Goal: Information Seeking & Learning: Learn about a topic

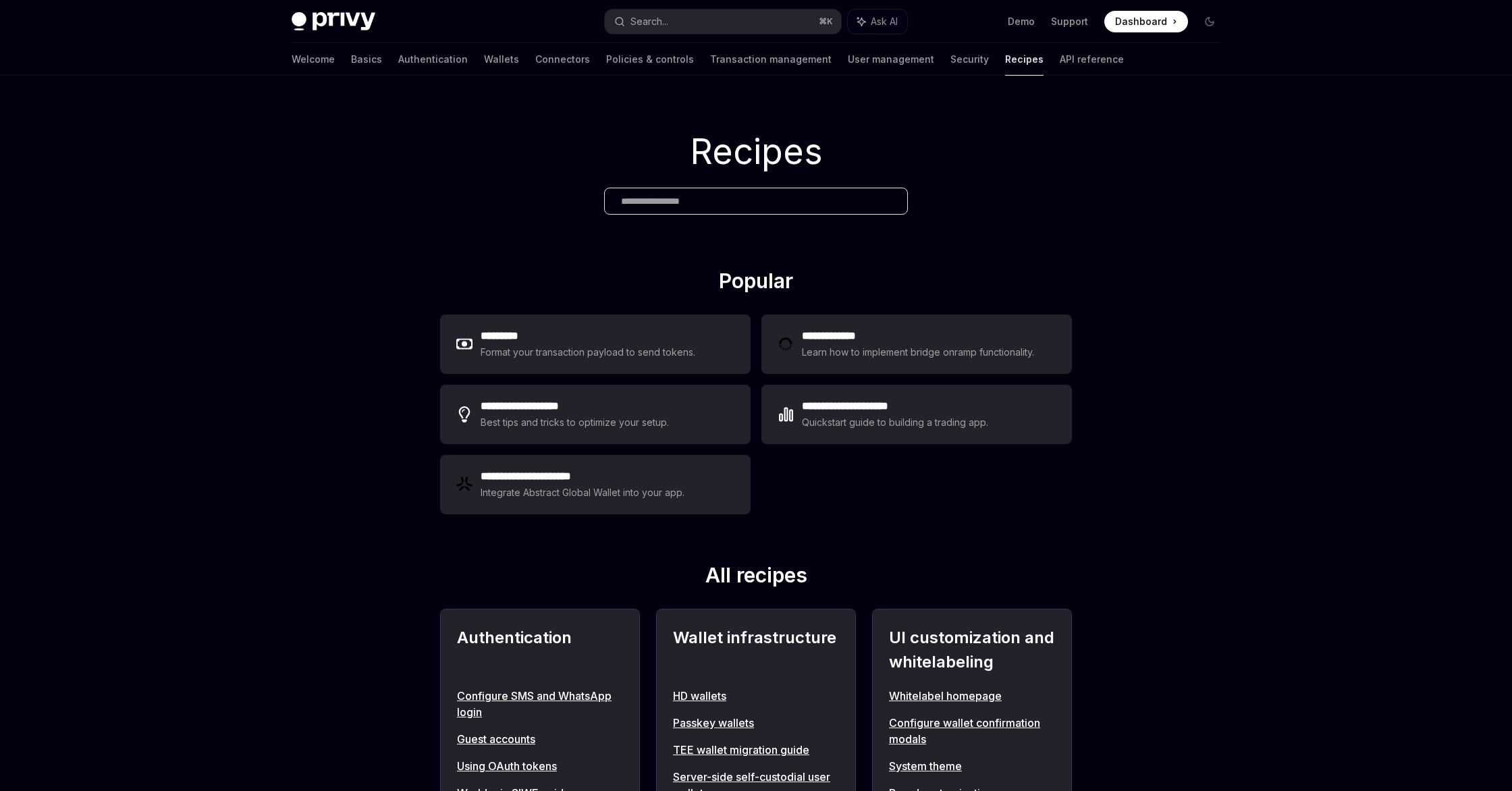
click at [1171, 16] on span at bounding box center [1146, 22] width 84 height 22
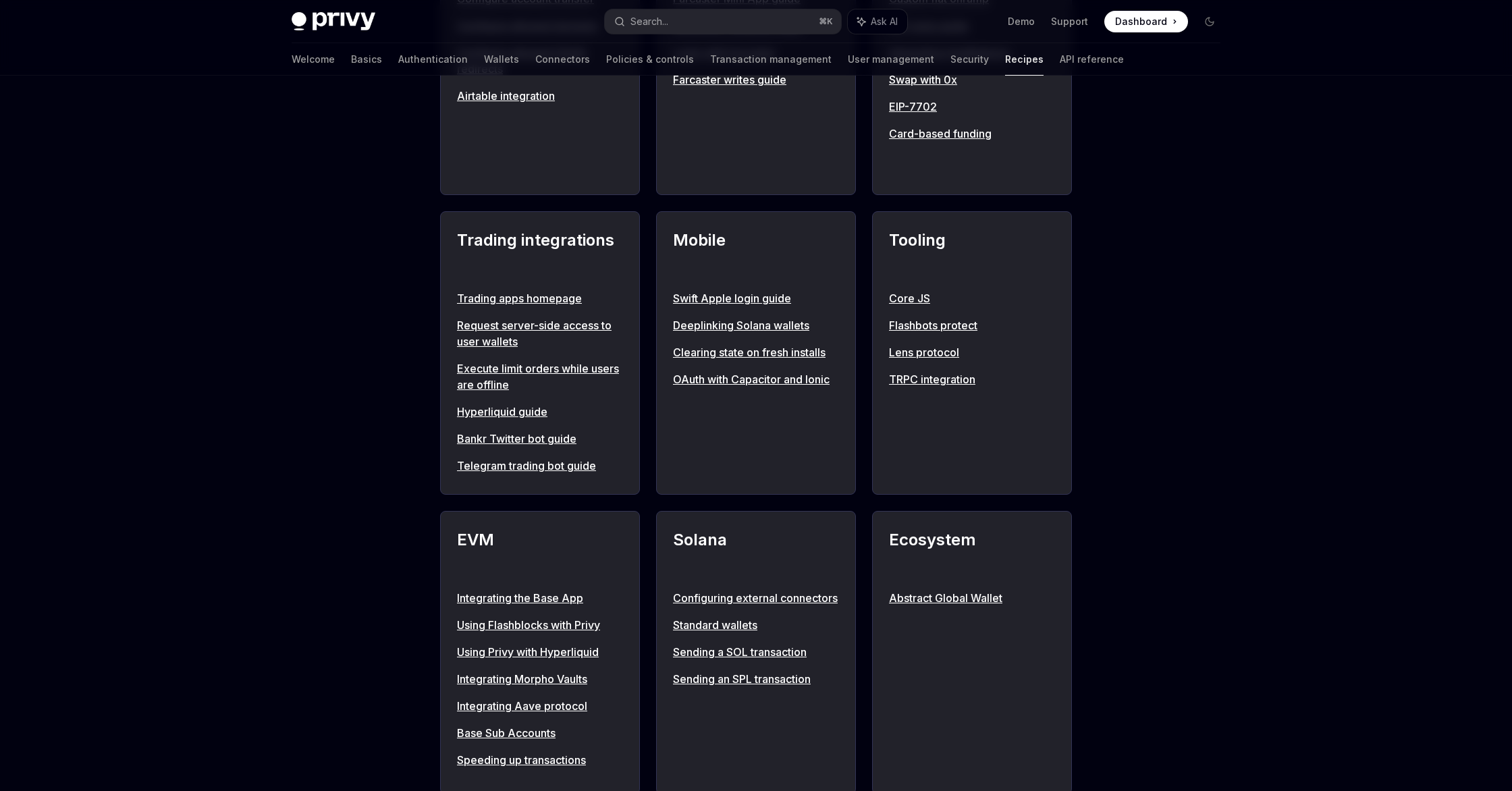
scroll to position [1342, 0]
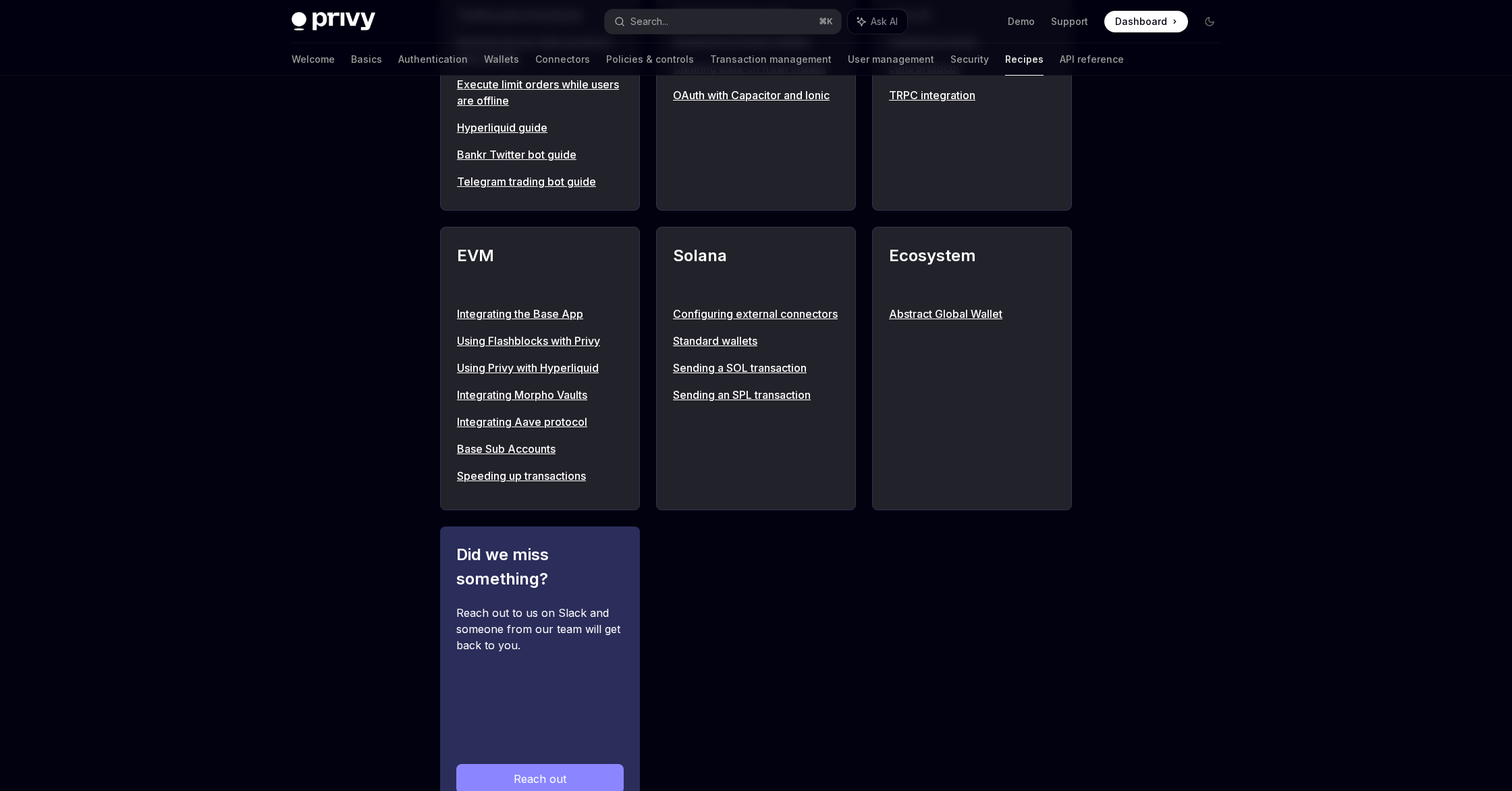
click at [327, 55] on div "Welcome Basics Authentication Wallets Connectors Policies & controls Transactio…" at bounding box center [707, 59] width 832 height 32
click at [351, 58] on link "Basics" at bounding box center [366, 59] width 31 height 32
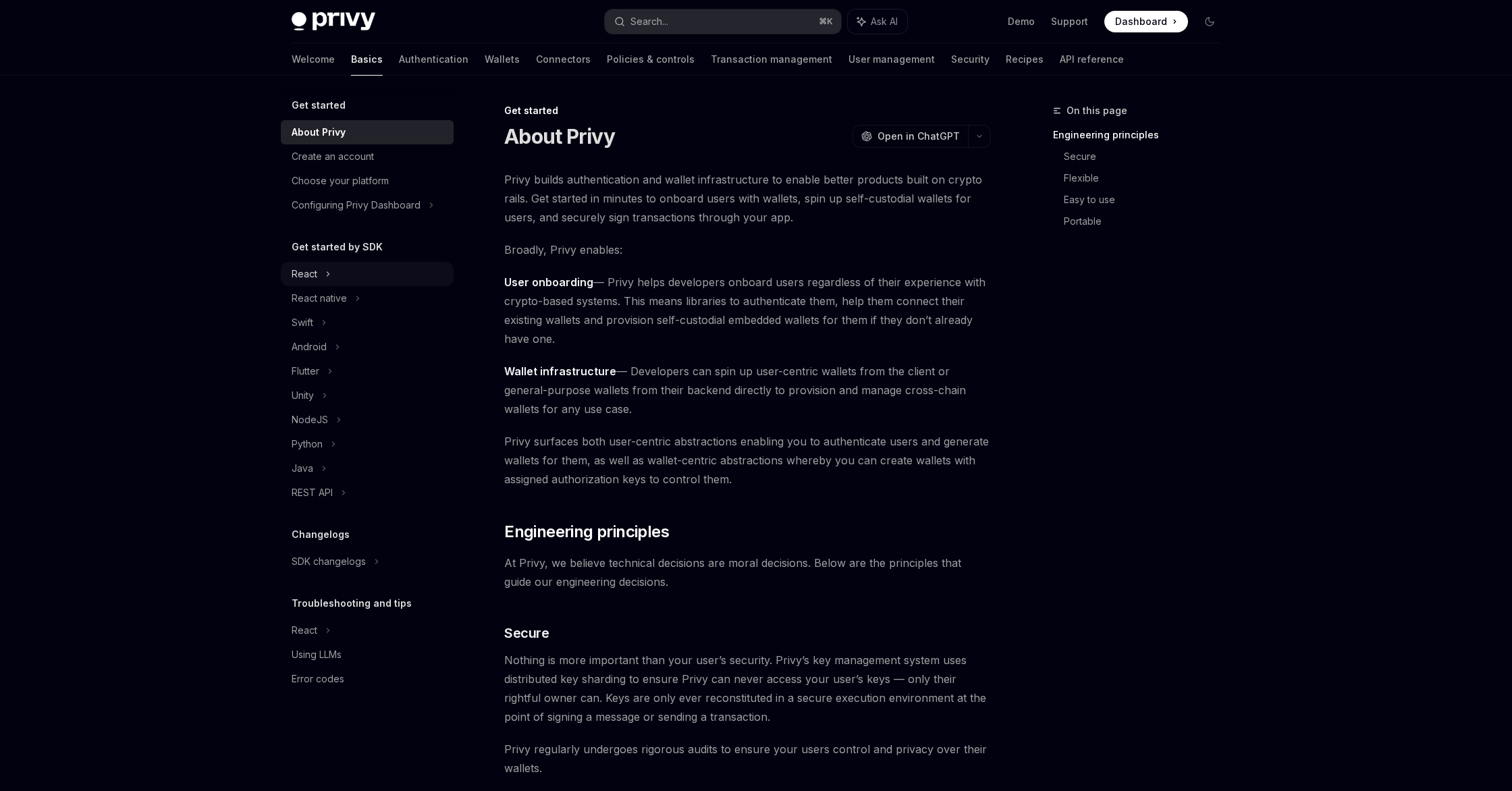
click at [365, 281] on div "React" at bounding box center [366, 274] width 173 height 24
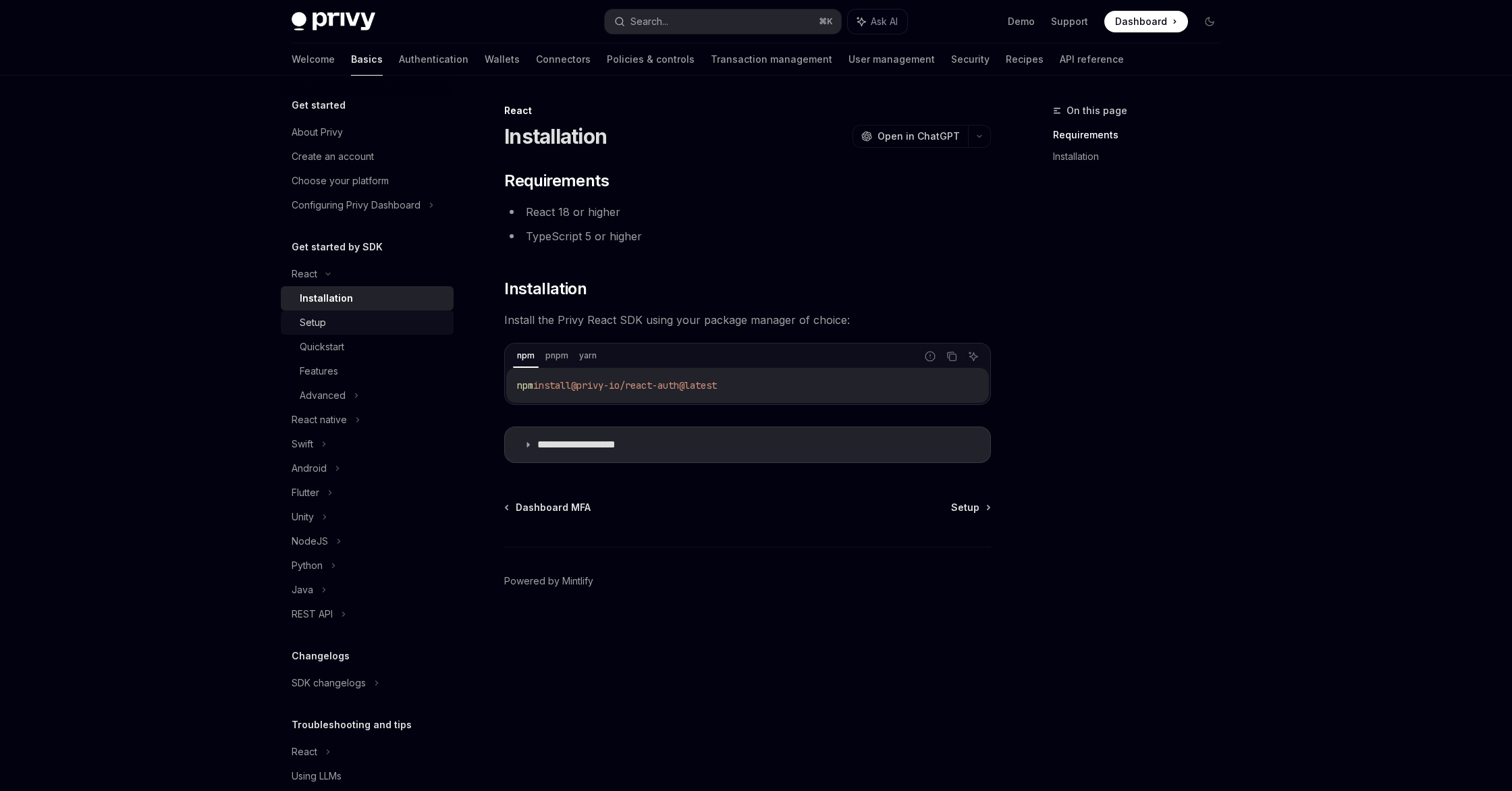
click at [376, 324] on div "Setup" at bounding box center [372, 323] width 146 height 17
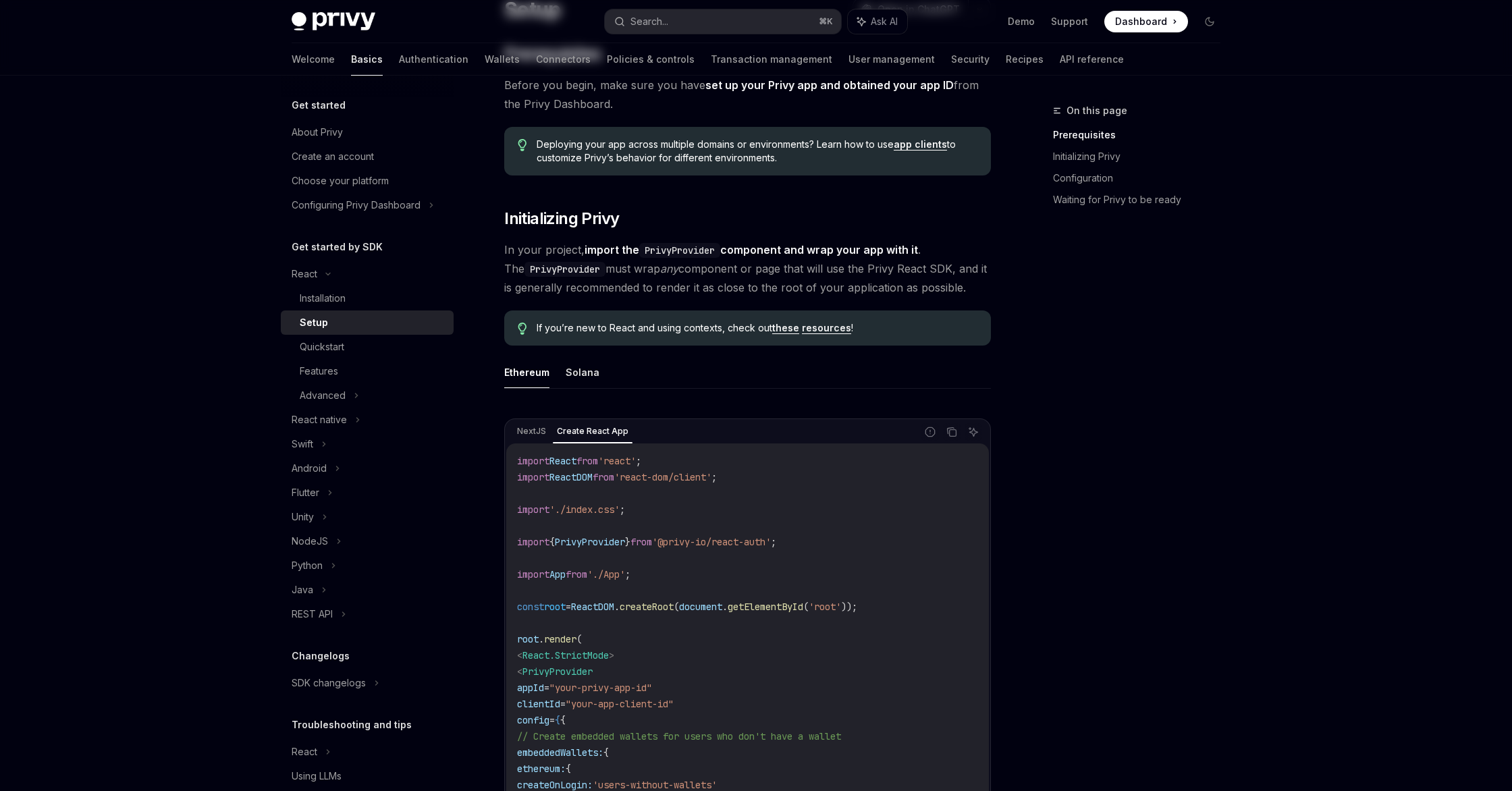
scroll to position [128, 0]
click at [365, 354] on div "Quickstart" at bounding box center [372, 348] width 146 height 17
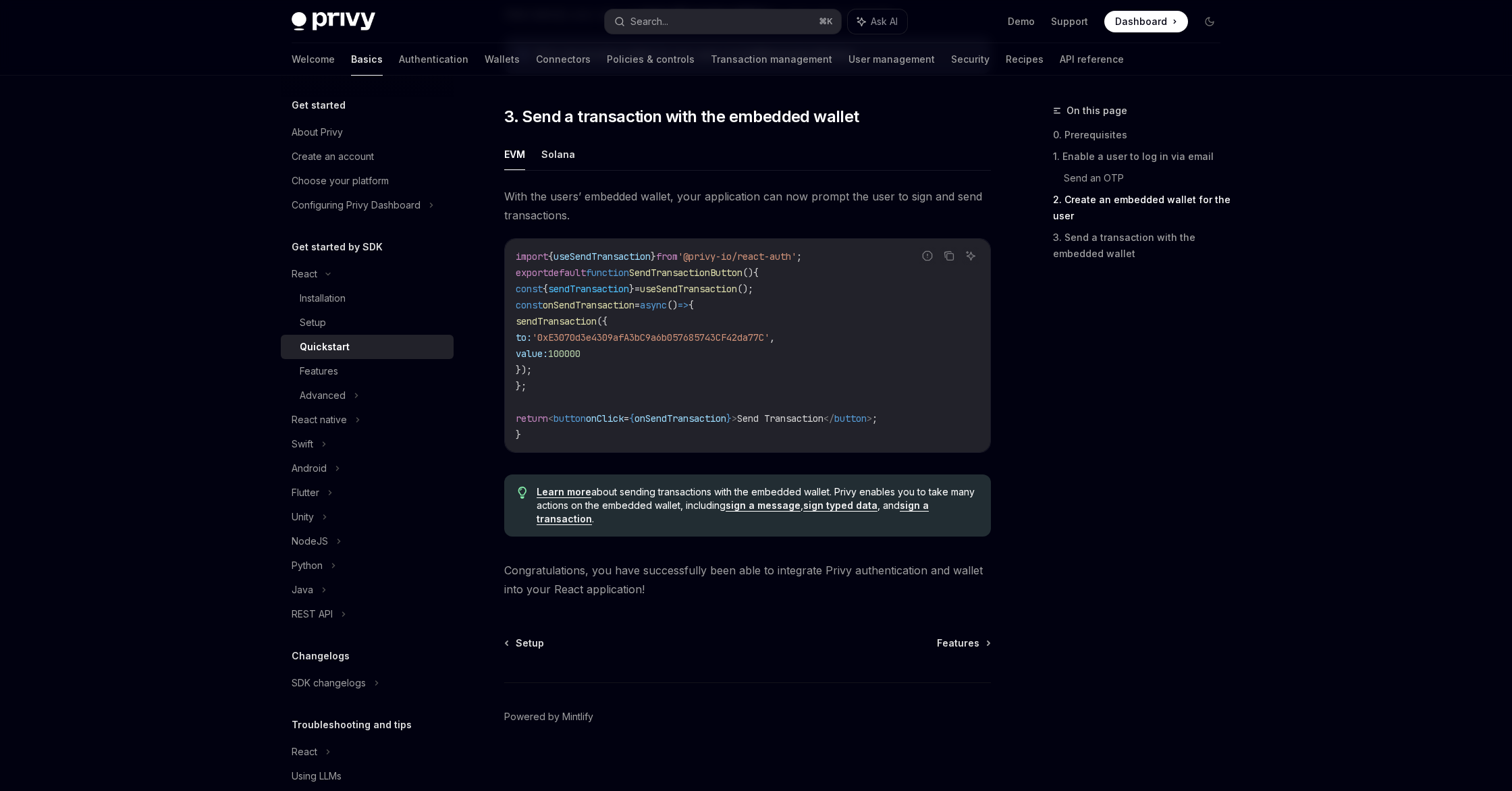
scroll to position [1167, 0]
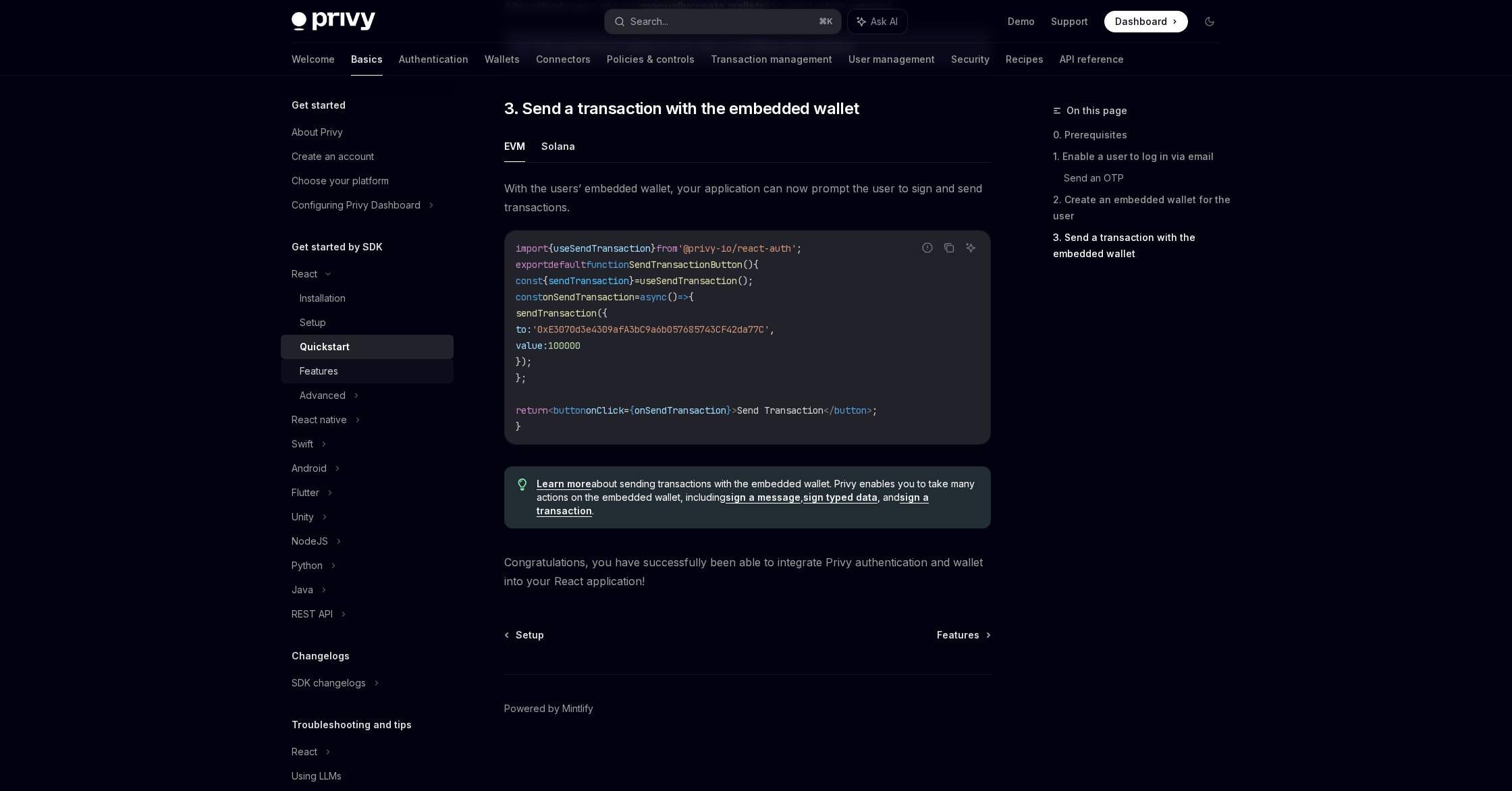
click at [404, 379] on div "Features" at bounding box center [372, 372] width 146 height 17
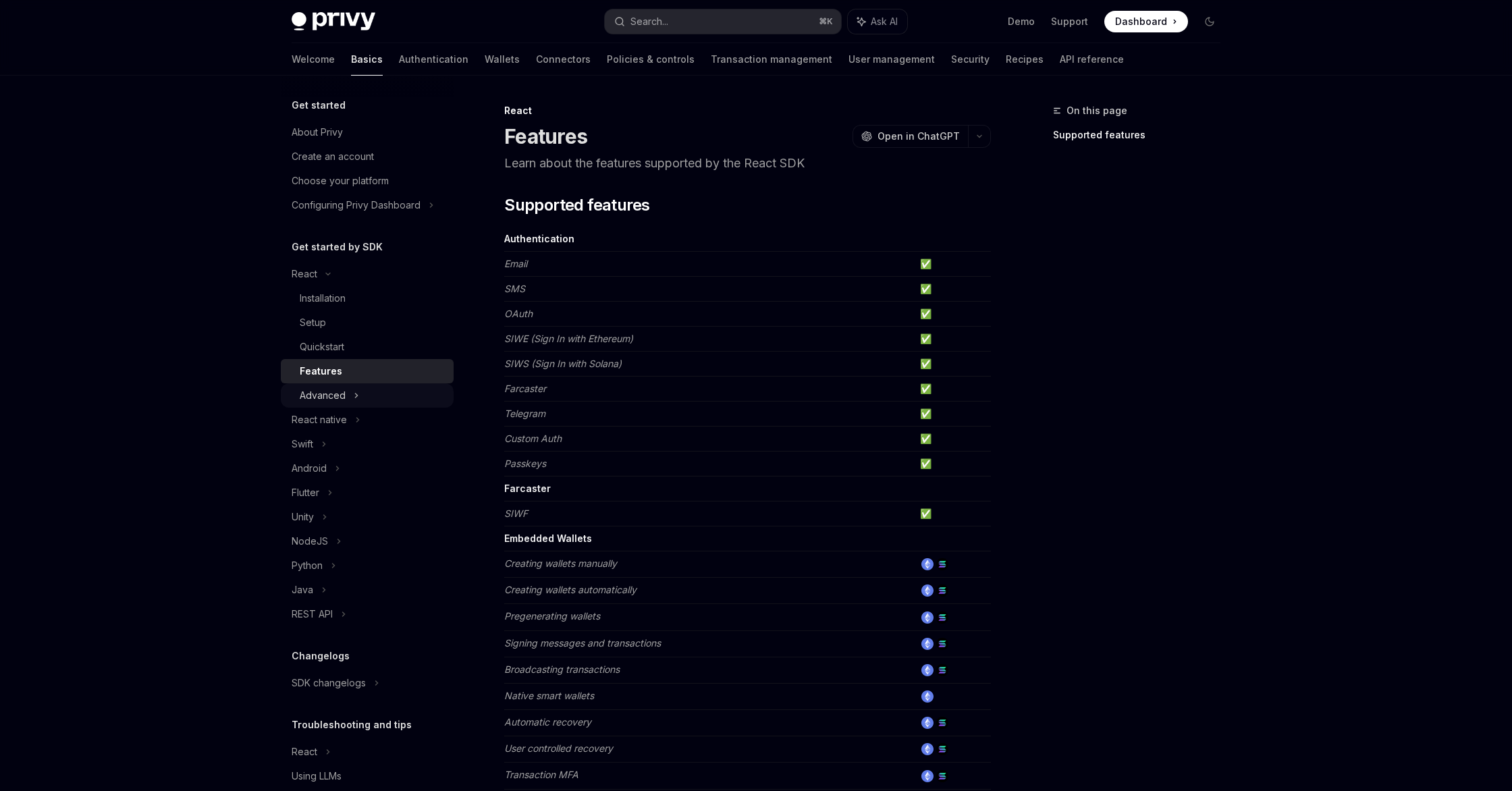
click at [401, 399] on div "Advanced" at bounding box center [366, 395] width 173 height 24
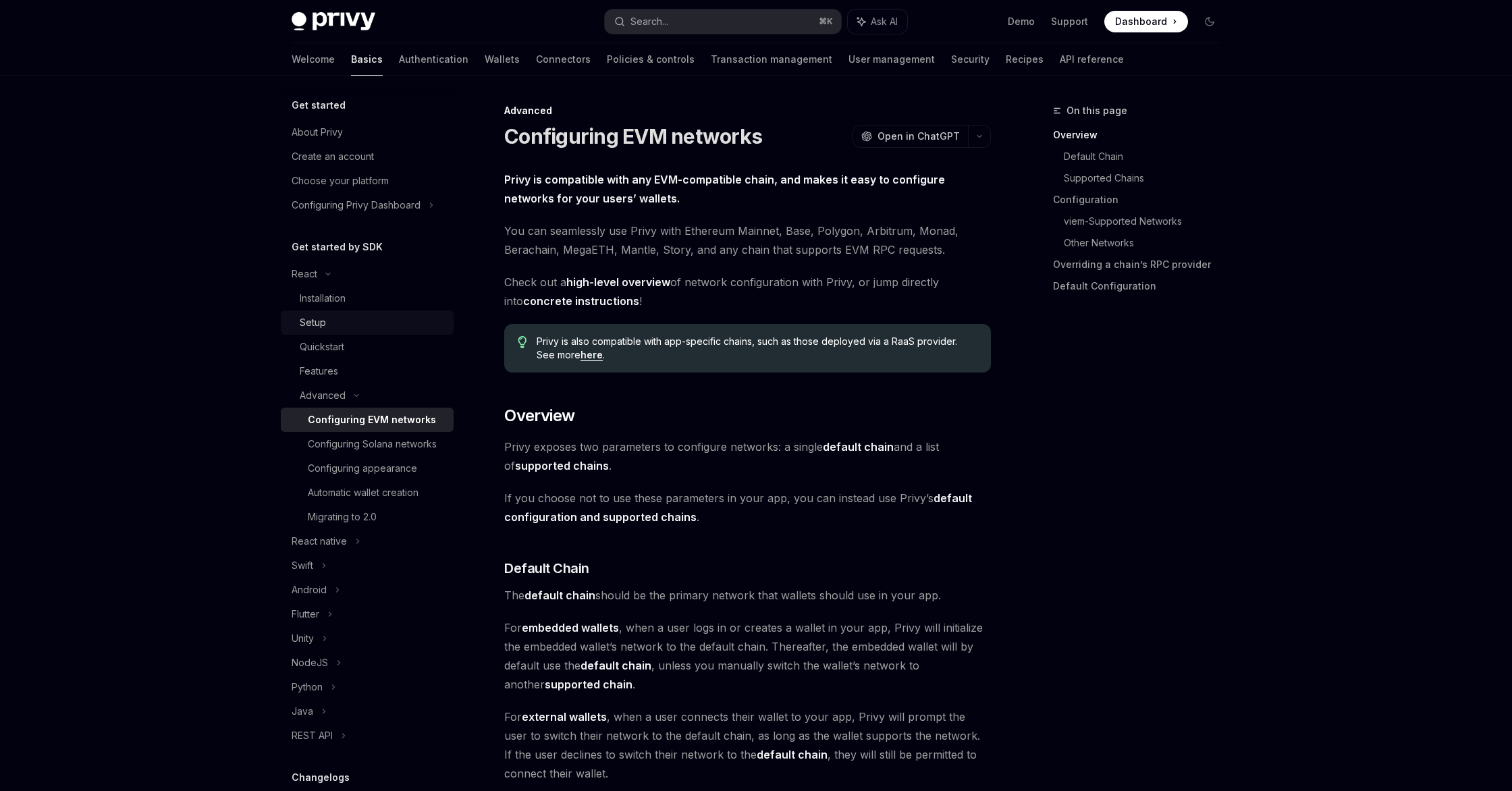
click at [343, 319] on div "Setup" at bounding box center [372, 323] width 146 height 17
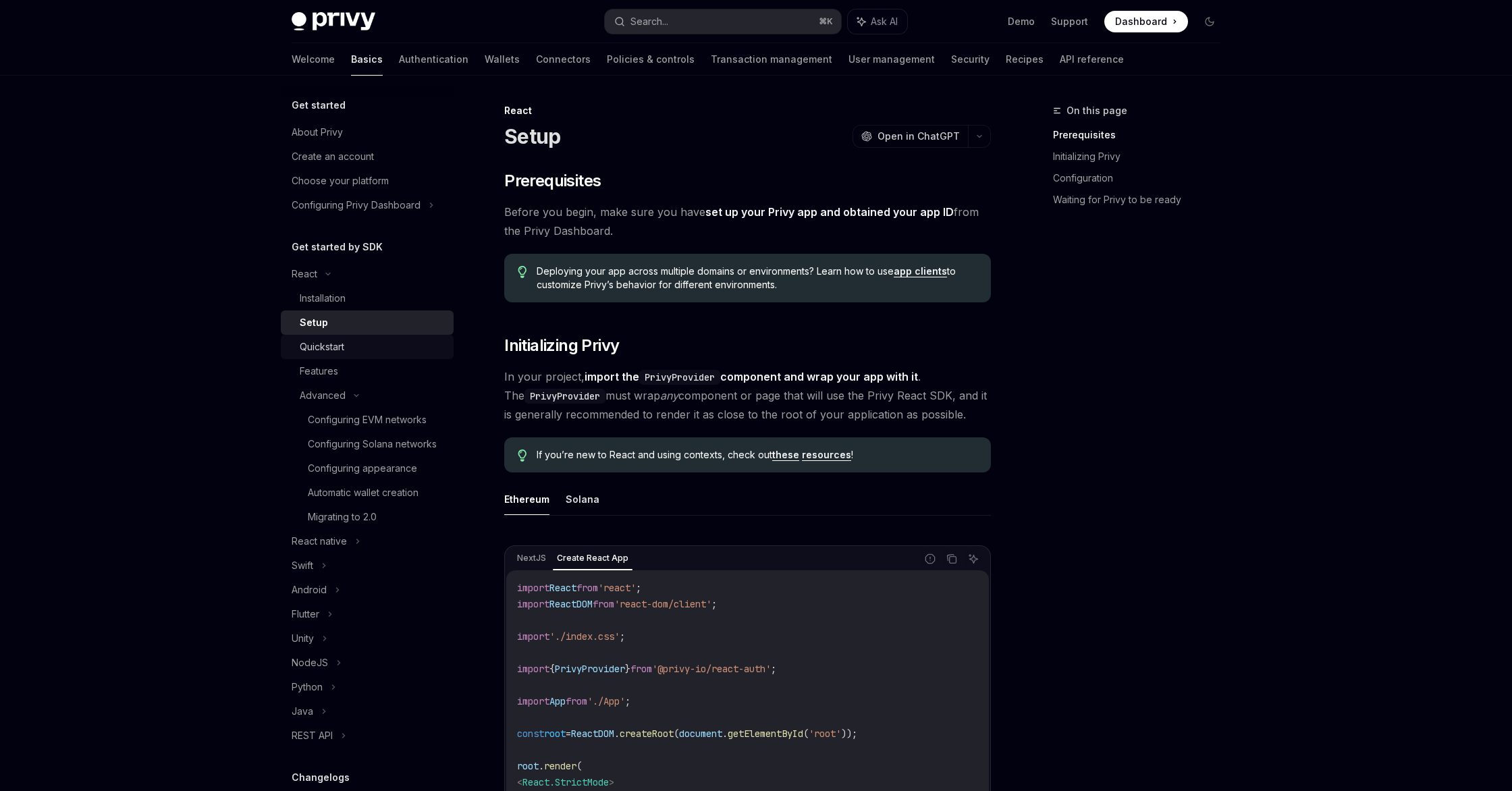
click at [323, 354] on div "Quickstart" at bounding box center [322, 348] width 45 height 17
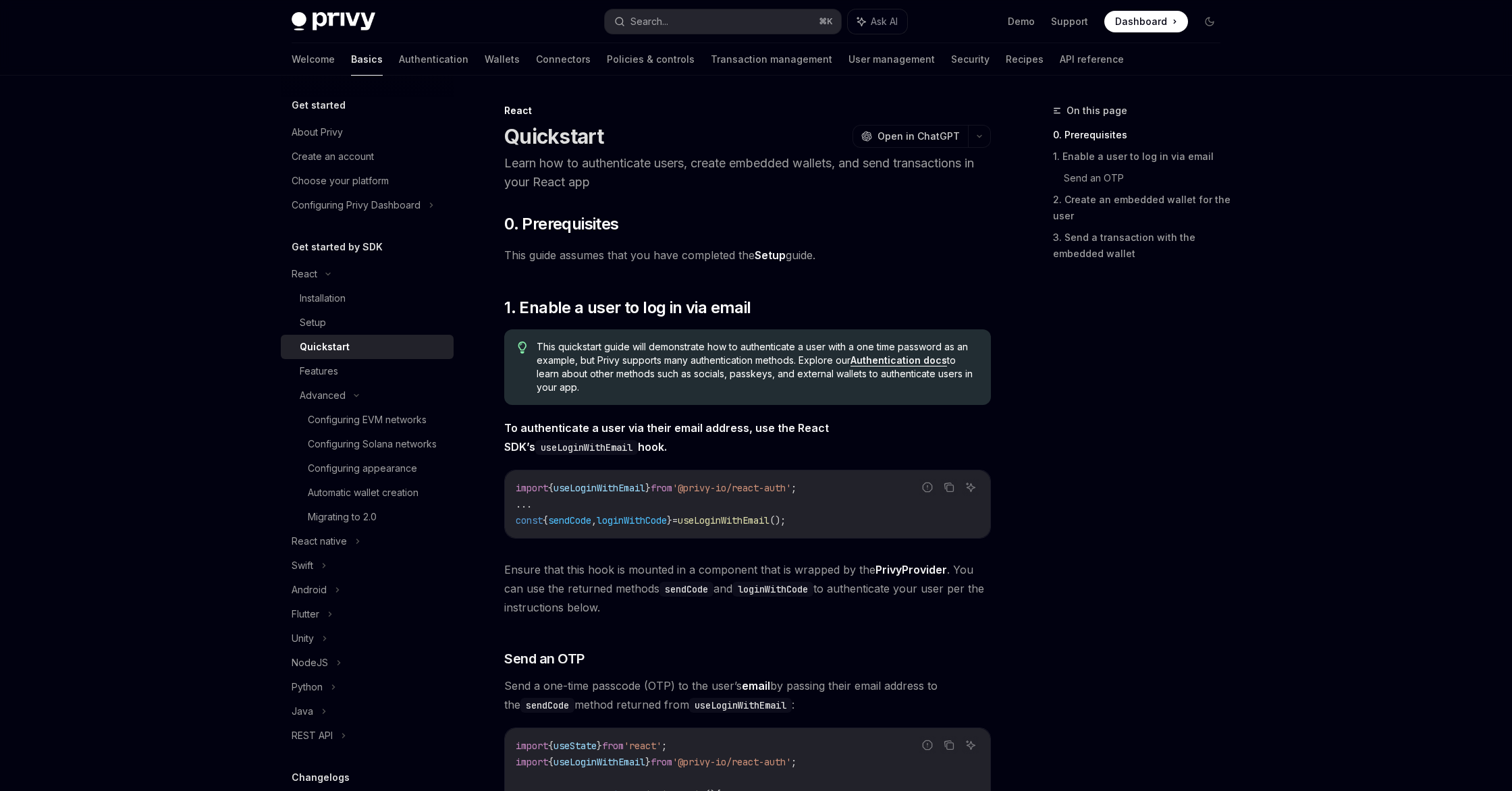
click at [772, 257] on link "Setup" at bounding box center [770, 255] width 31 height 14
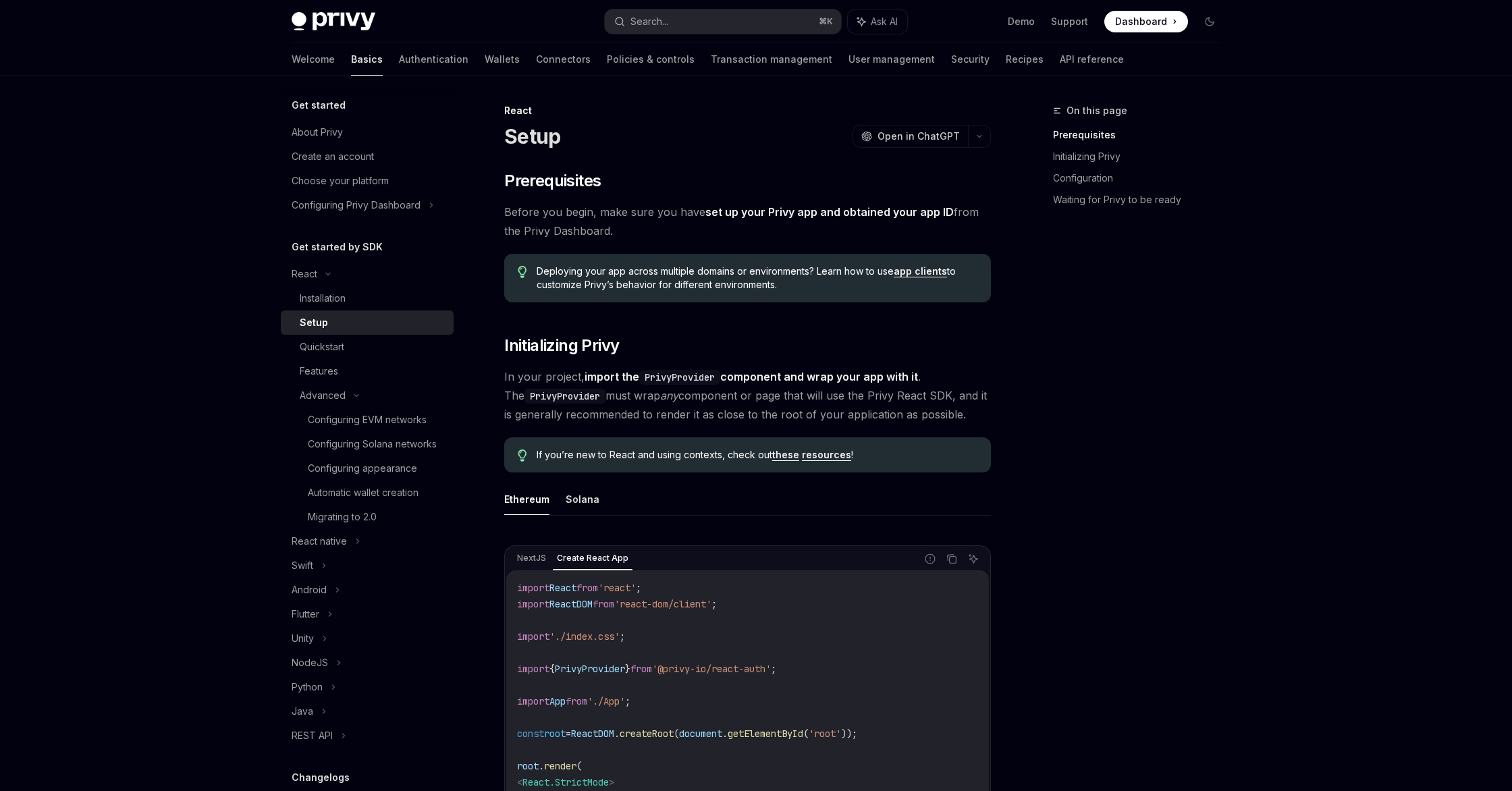
type textarea "*"
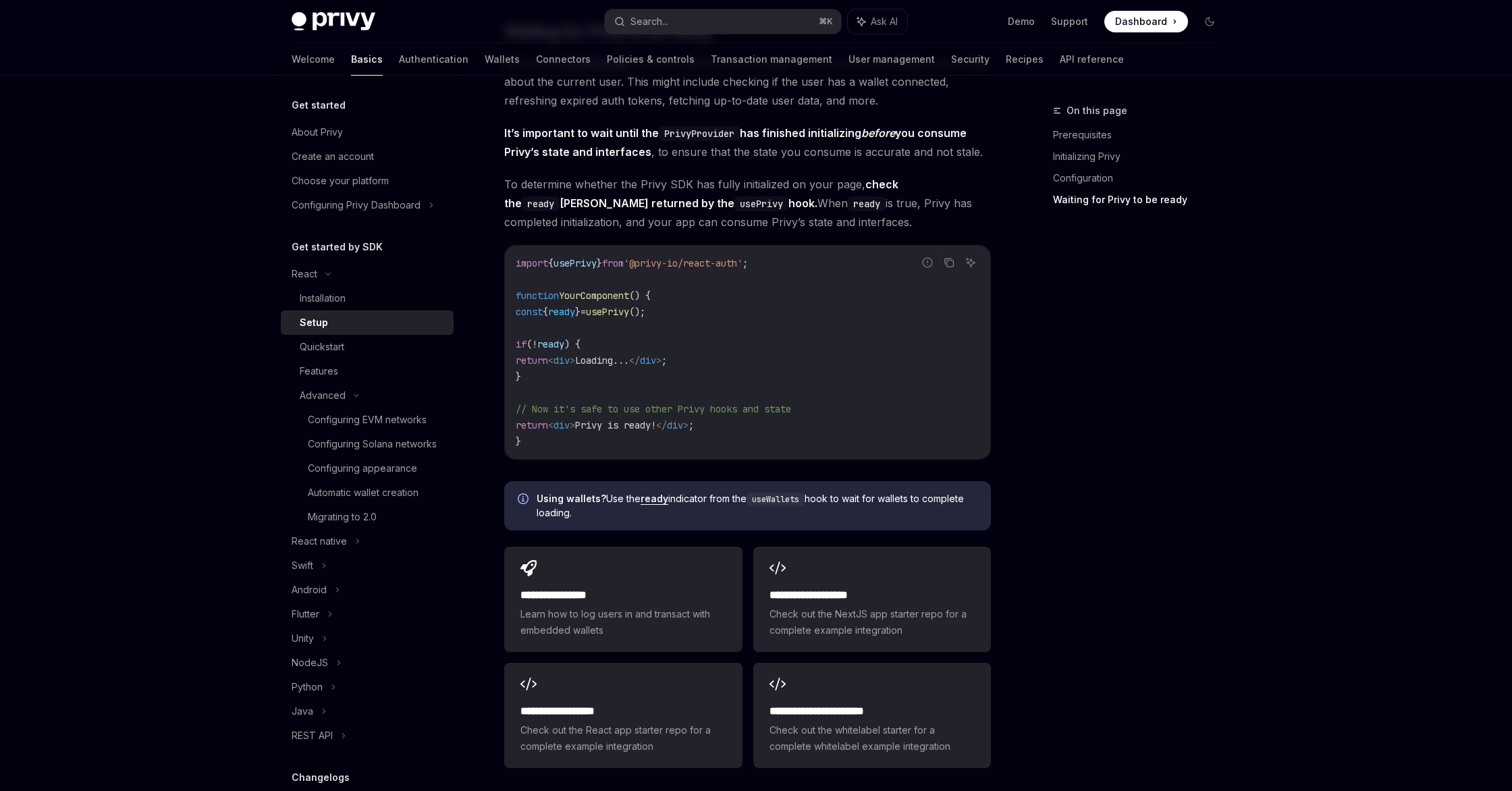
scroll to position [1640, 0]
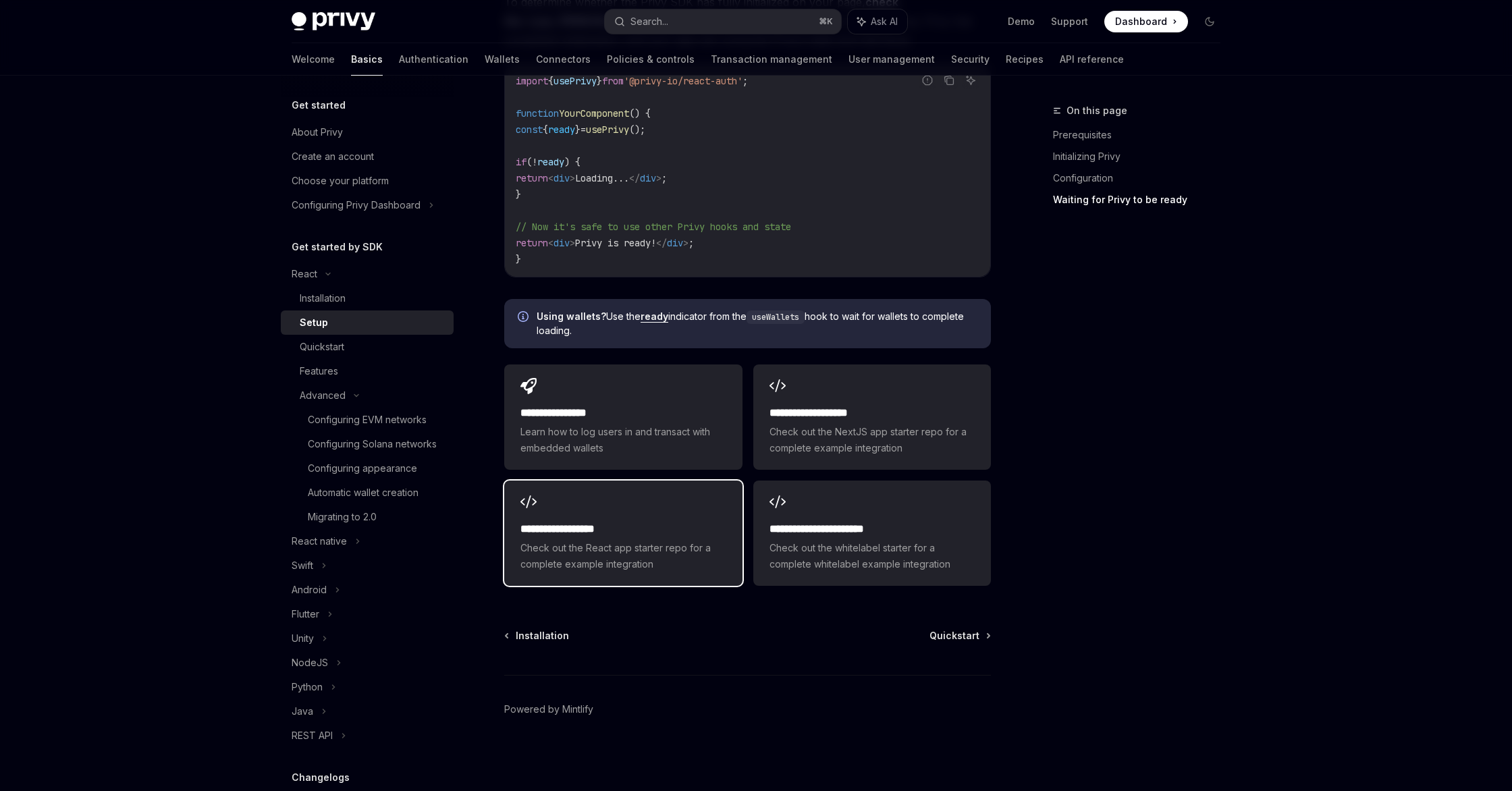
click at [683, 526] on h2 "**********" at bounding box center [623, 530] width 205 height 17
click at [335, 274] on div "React" at bounding box center [366, 274] width 173 height 24
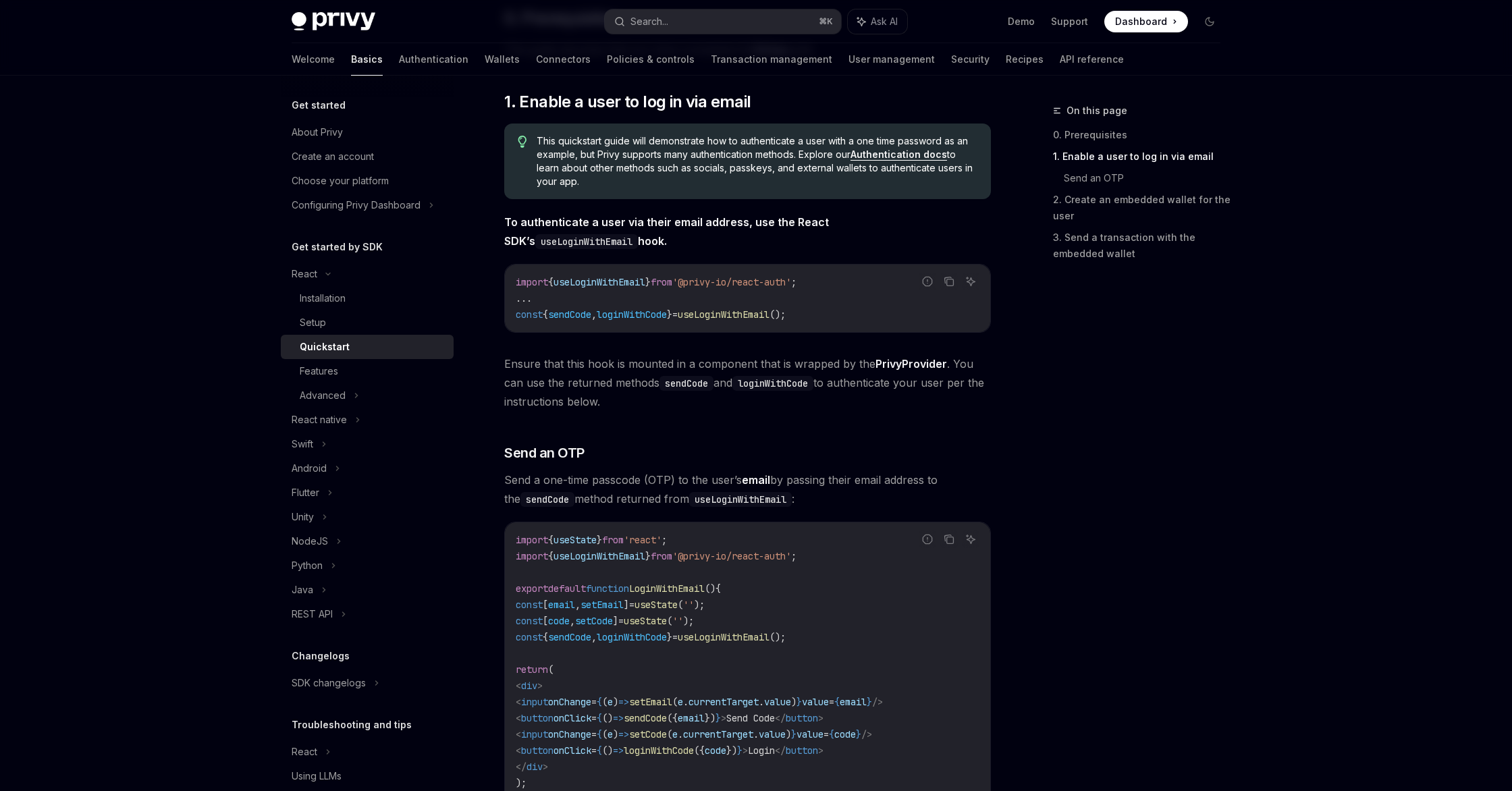
scroll to position [252, 0]
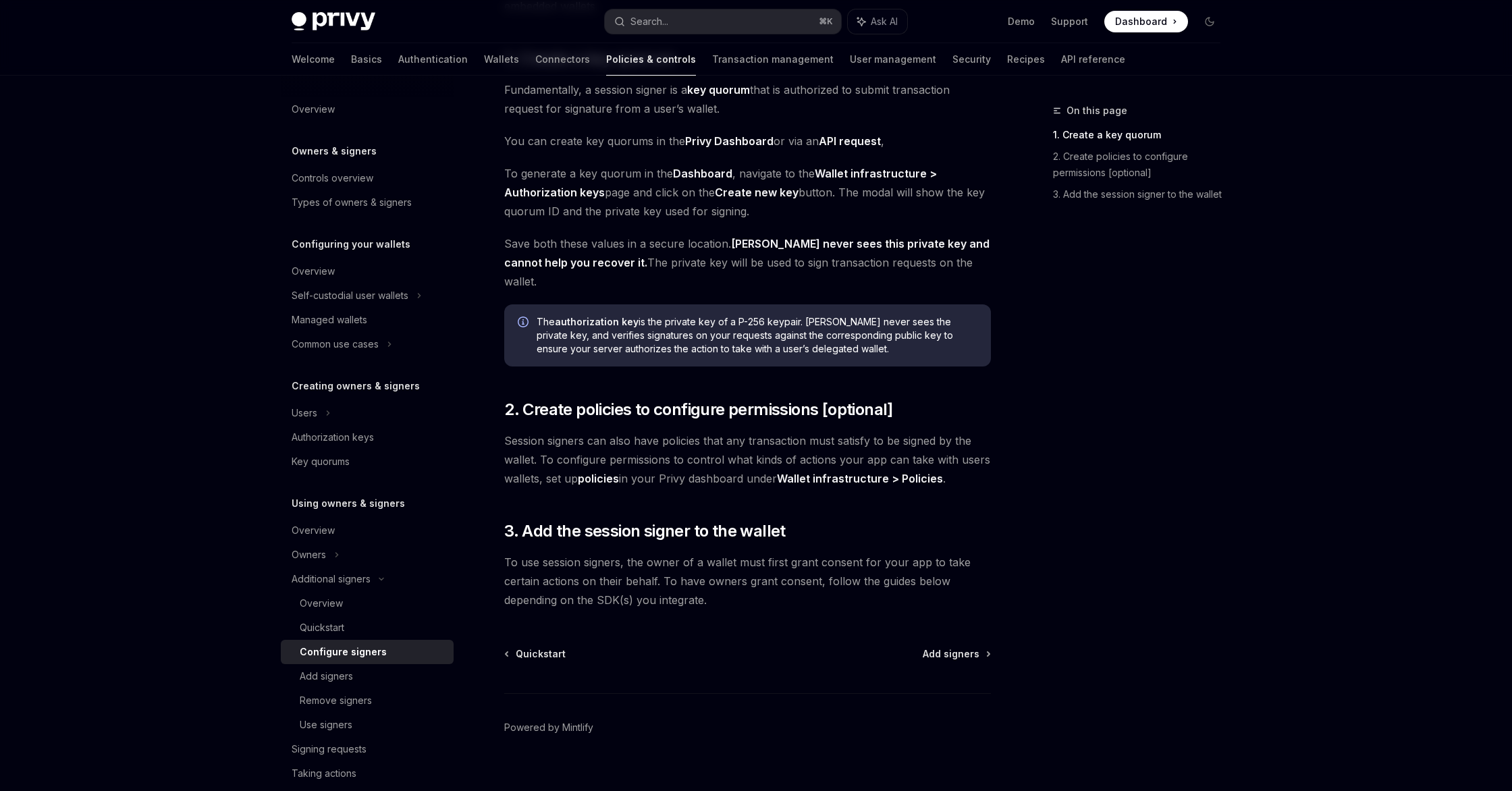
scroll to position [133, 0]
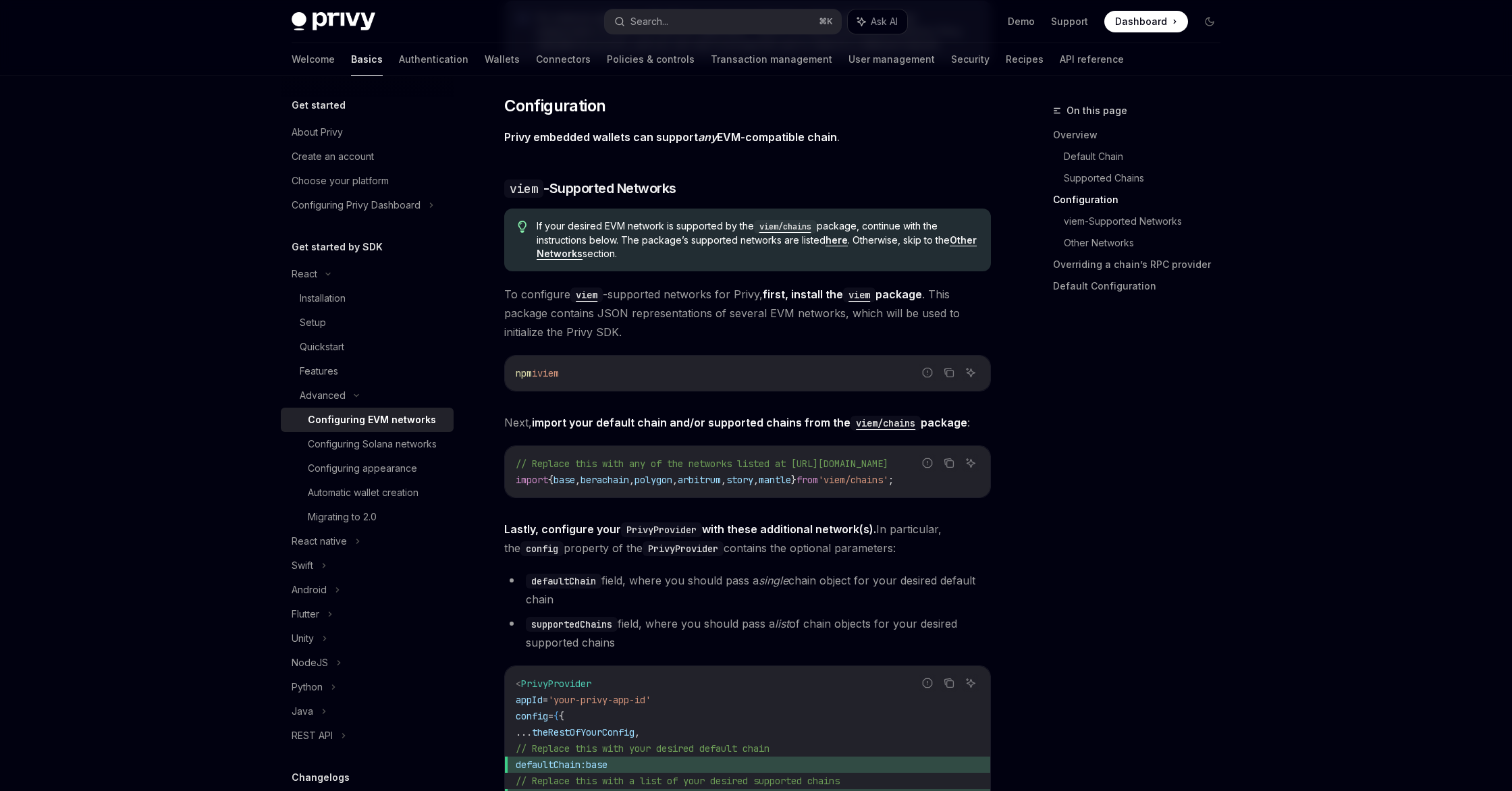
scroll to position [1578, 0]
